Goal: Obtain resource: Obtain resource

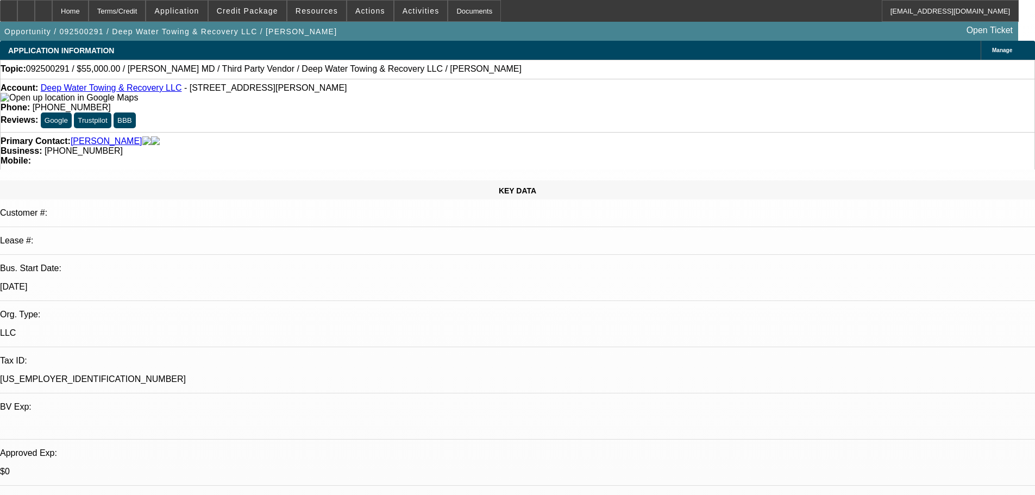
select select "0"
select select "2"
select select "0.1"
select select "4"
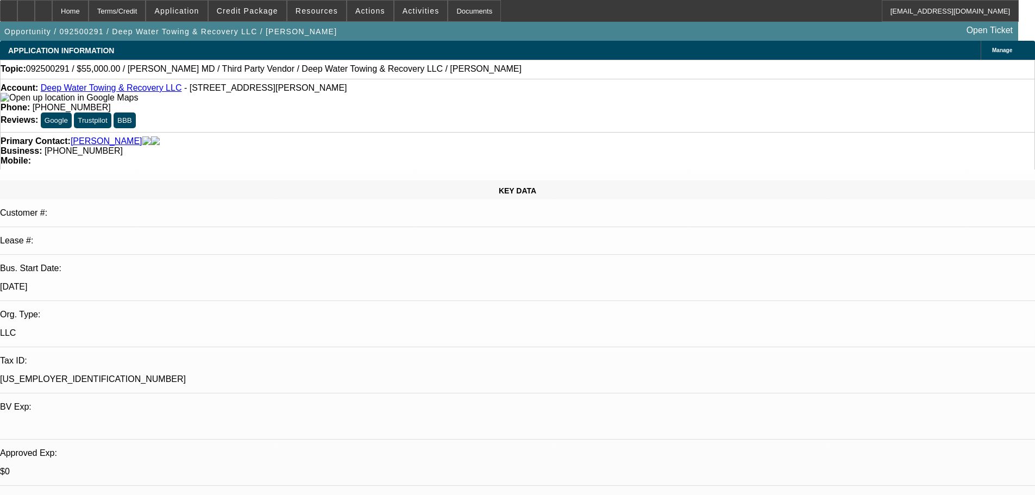
select select "0"
select select "2"
select select "0.1"
select select "4"
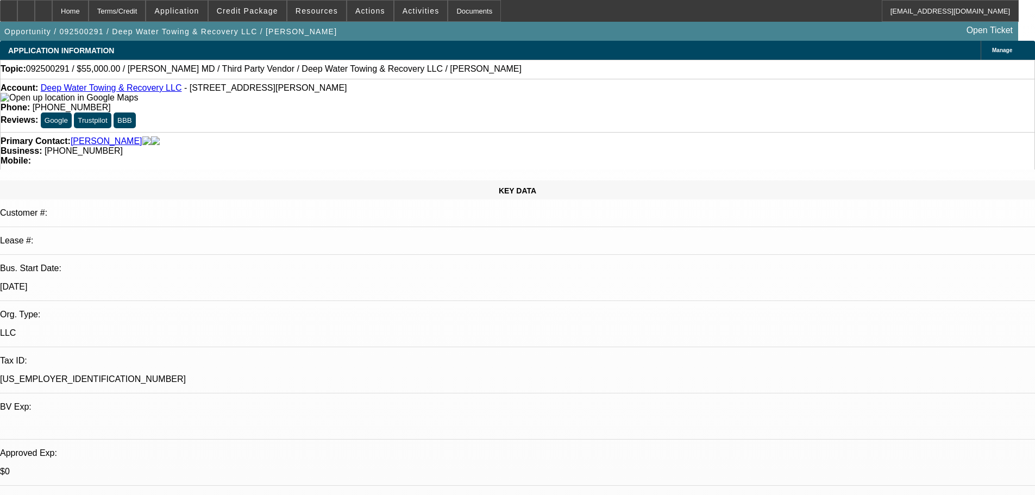
select select "0"
select select "2"
select select "0.1"
select select "4"
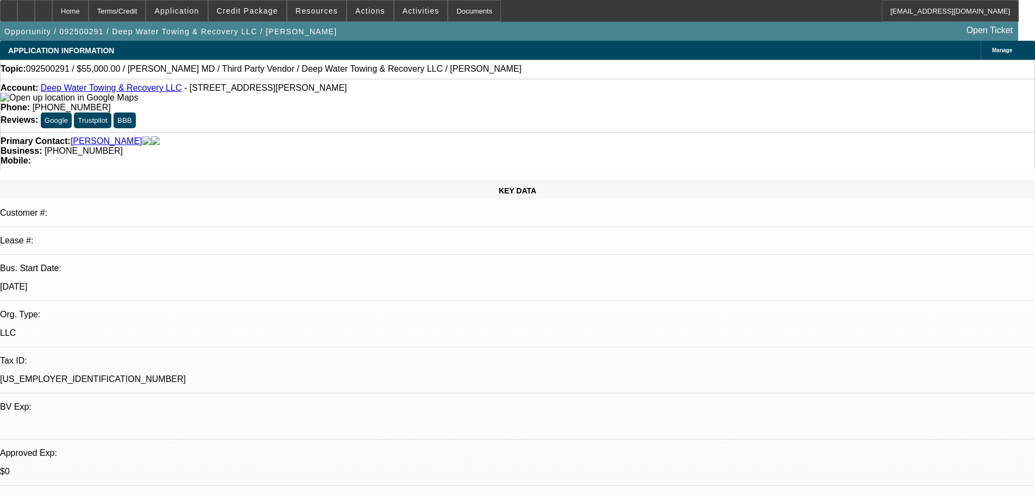
select select "0"
select select "2"
select select "0.1"
select select "4"
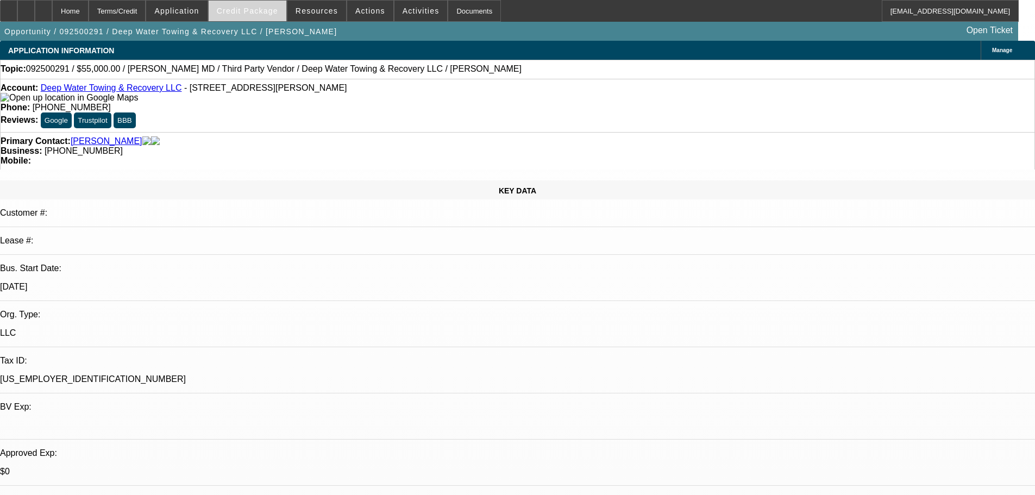
click at [258, 10] on span "Credit Package" at bounding box center [247, 11] width 61 height 9
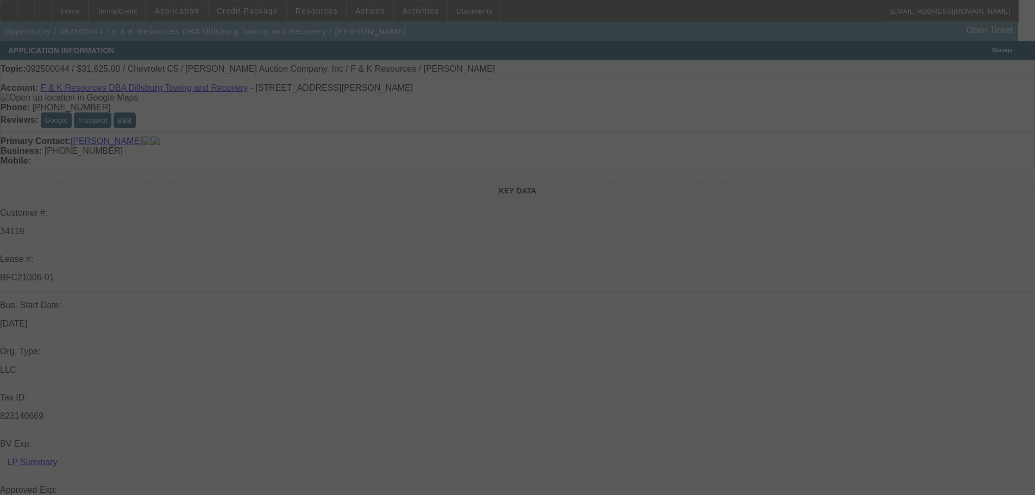
select select "0"
select select "6"
select select "0"
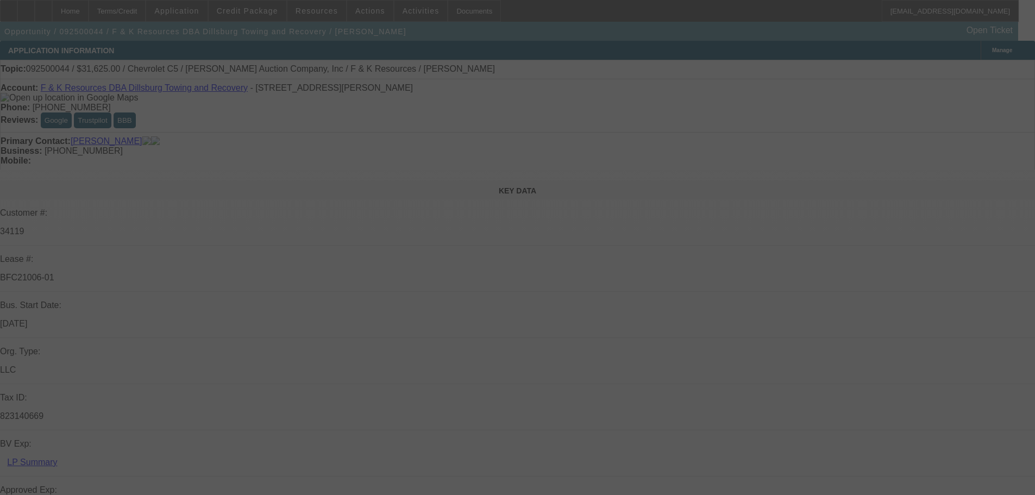
select select "0"
select select "6"
select select "0"
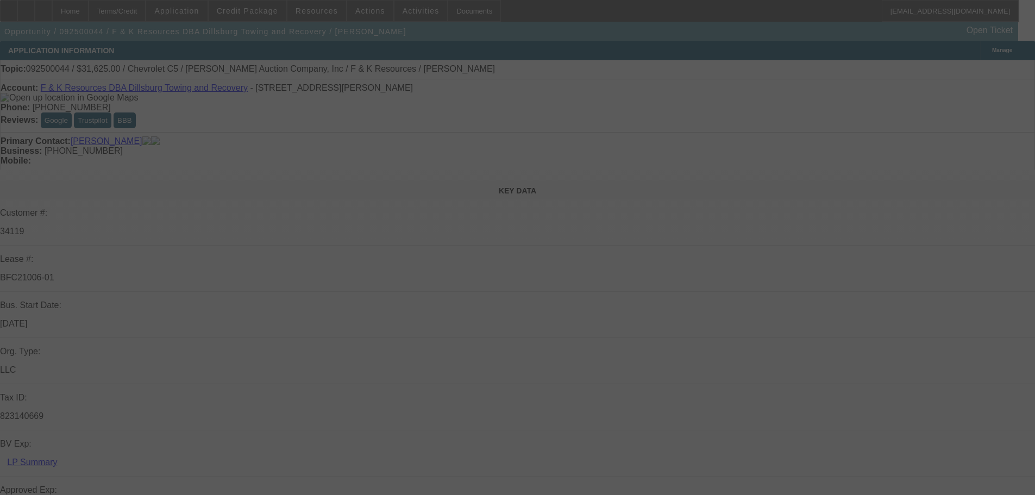
select select "3"
select select "0"
select select "6"
select select "0"
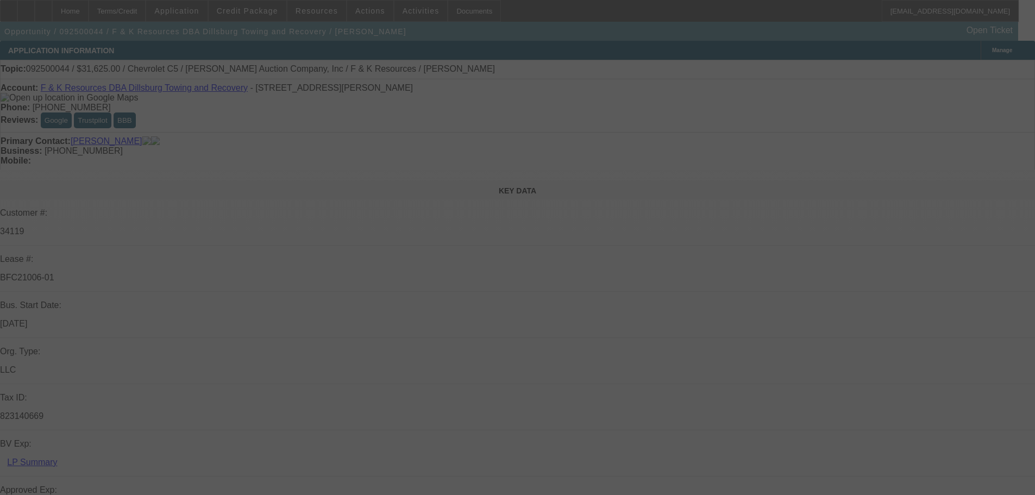
select select "0"
select select "6"
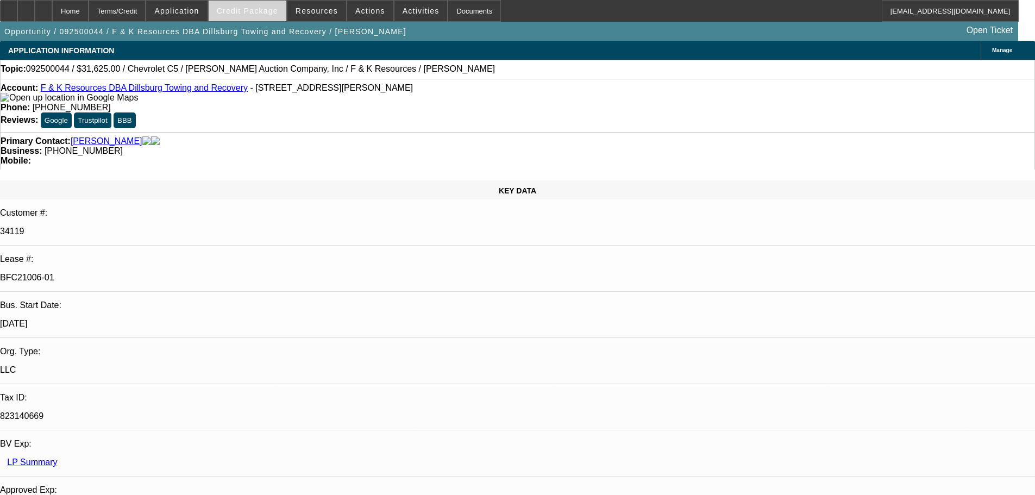
click at [260, 8] on span "Credit Package" at bounding box center [247, 11] width 61 height 9
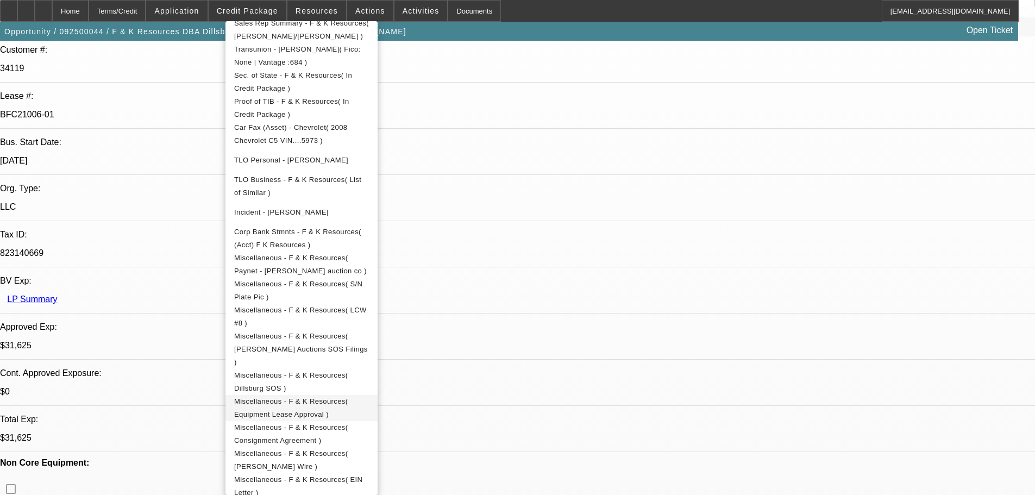
scroll to position [435, 0]
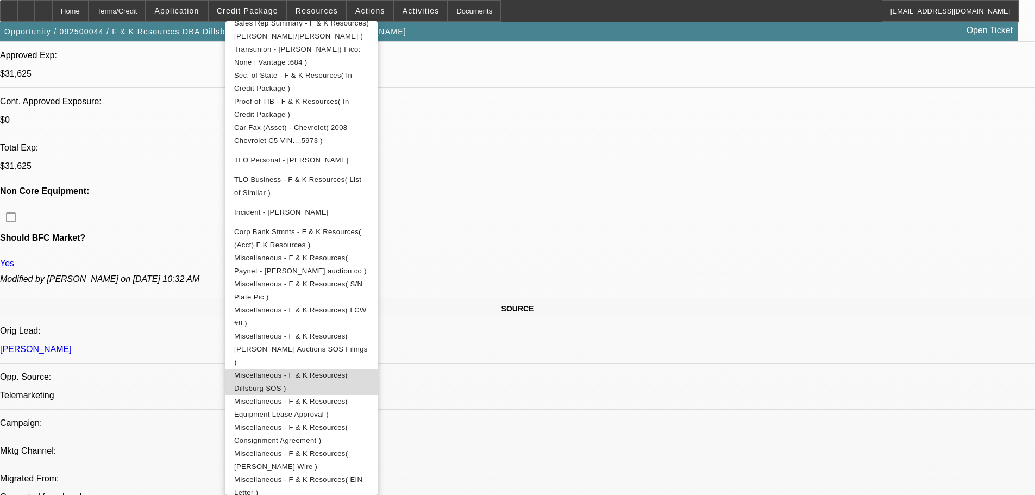
click at [369, 369] on span "Miscellaneous - F & K Resources( Dillsburg SOS )" at bounding box center [301, 382] width 135 height 26
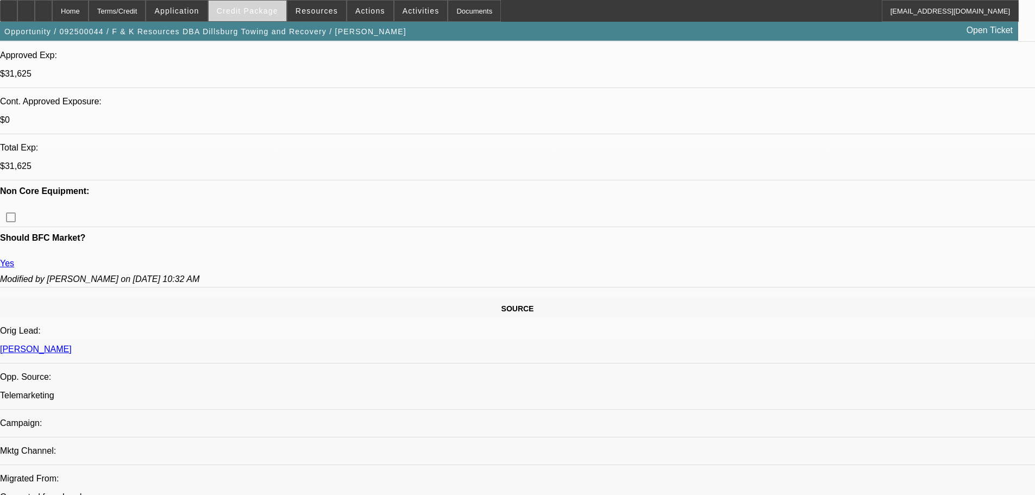
click at [245, 12] on span "Credit Package" at bounding box center [247, 11] width 61 height 9
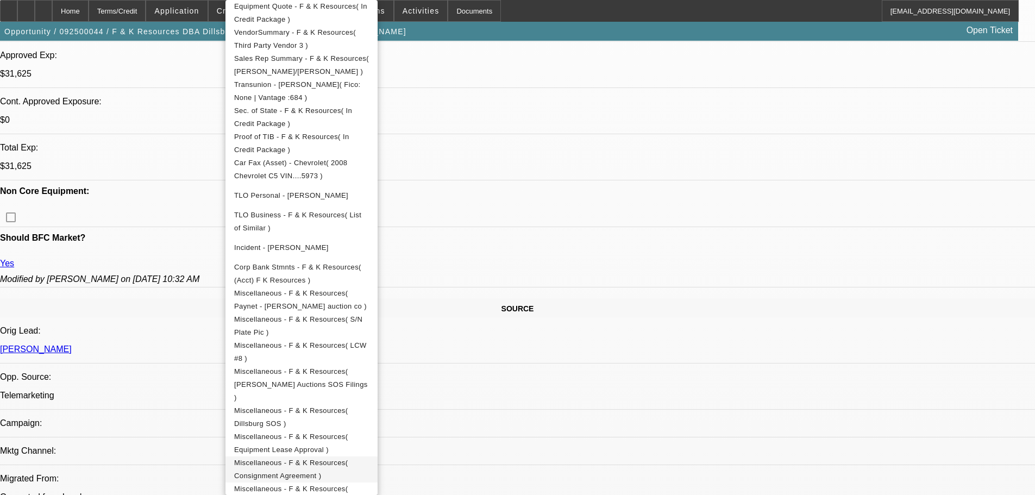
scroll to position [307, 0]
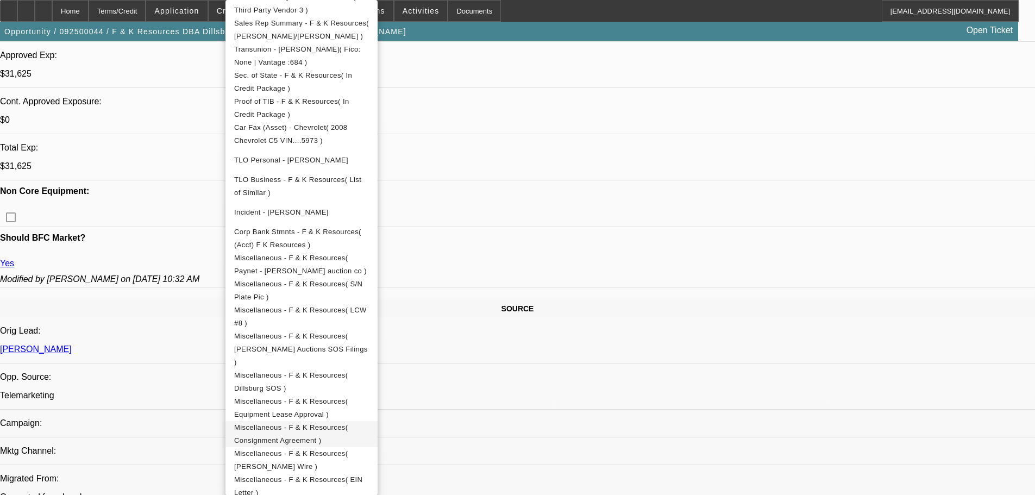
click at [348, 423] on span "Miscellaneous - F & K Resources( Consignment Agreement )" at bounding box center [291, 433] width 114 height 21
